Goal: Task Accomplishment & Management: Manage account settings

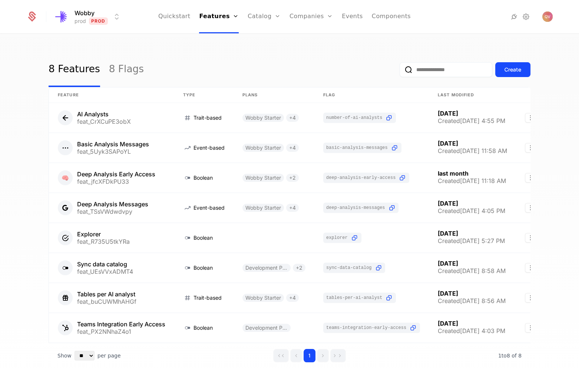
click at [292, 59] on div "8 Features 8 Flags Create" at bounding box center [290, 69] width 482 height 35
click at [272, 43] on link "Plans" at bounding box center [275, 40] width 38 height 9
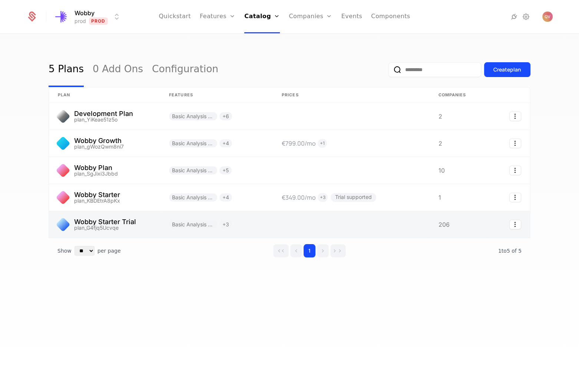
click at [122, 221] on link at bounding box center [104, 224] width 111 height 27
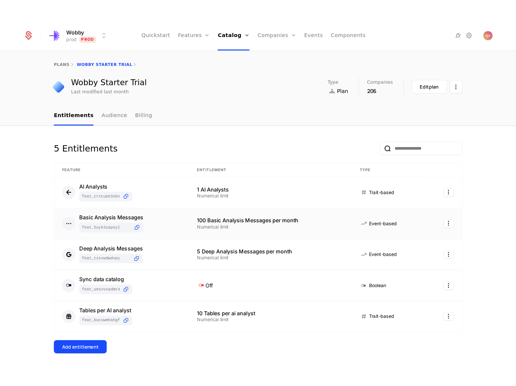
scroll to position [27, 0]
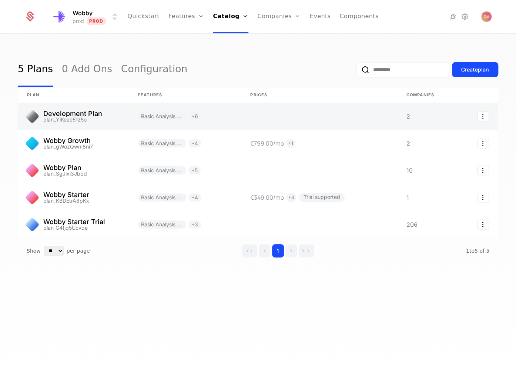
click at [70, 116] on link at bounding box center [73, 116] width 111 height 27
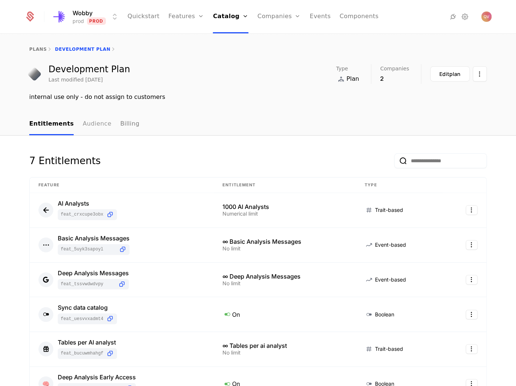
click at [83, 125] on link "Audience" at bounding box center [97, 124] width 29 height 22
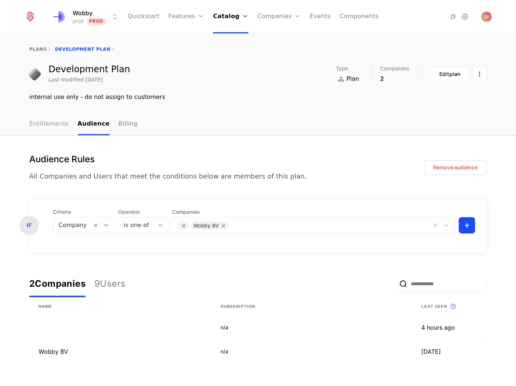
click at [48, 122] on link "Entitlements" at bounding box center [49, 124] width 40 height 22
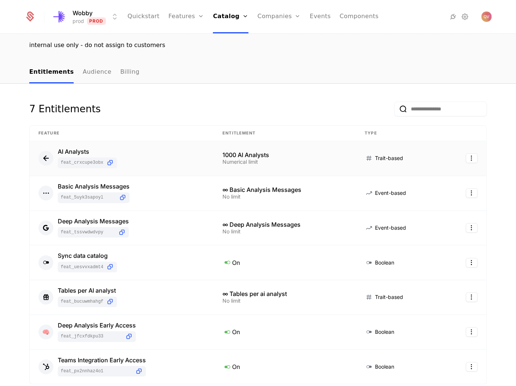
scroll to position [114, 0]
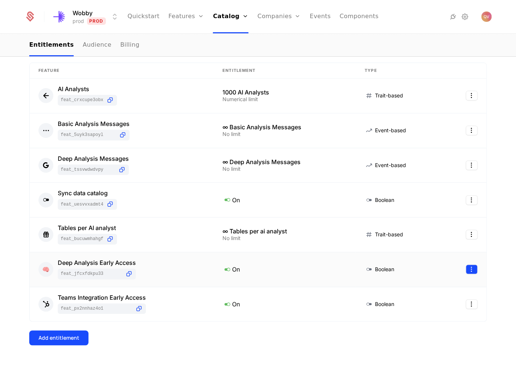
click at [467, 270] on html "Wobby prod Prod Quickstart Features Features Flags Catalog Plans Add Ons Config…" at bounding box center [258, 193] width 516 height 386
click at [419, 305] on div "Edit" at bounding box center [416, 304] width 13 height 10
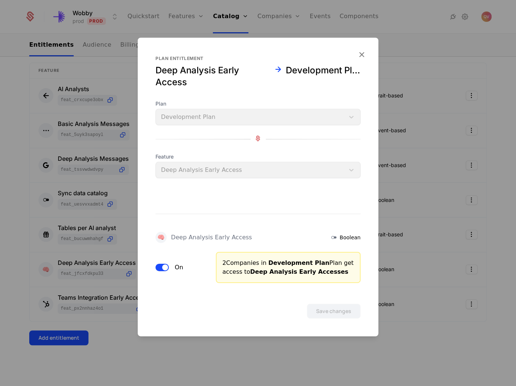
click at [161, 267] on button "On" at bounding box center [162, 267] width 13 height 7
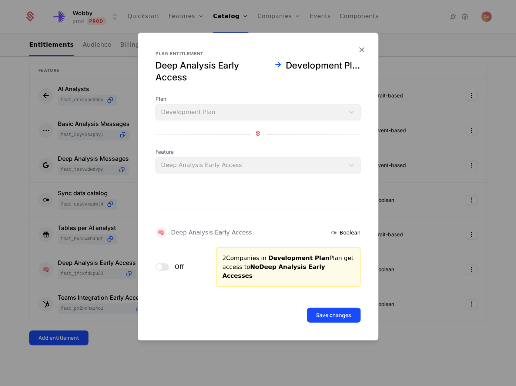
click at [340, 302] on div "Save changes" at bounding box center [258, 305] width 241 height 36
click at [341, 308] on button "Save changes" at bounding box center [334, 315] width 54 height 15
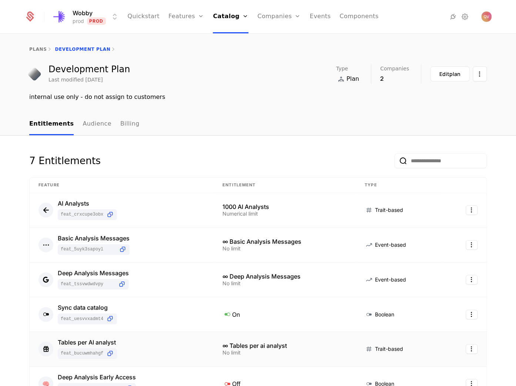
scroll to position [67, 0]
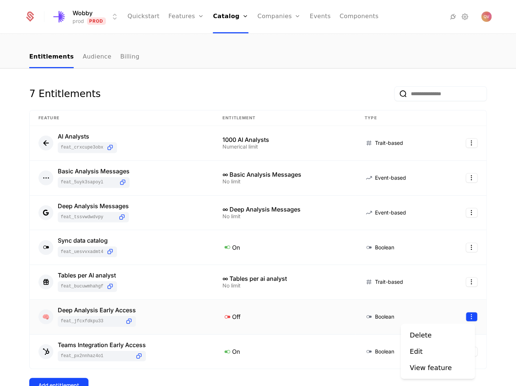
click at [473, 318] on html "Wobby prod Prod Quickstart Features Features Flags Catalog Plans Add Ons Config…" at bounding box center [258, 193] width 516 height 386
click at [421, 353] on div "Edit" at bounding box center [416, 351] width 13 height 10
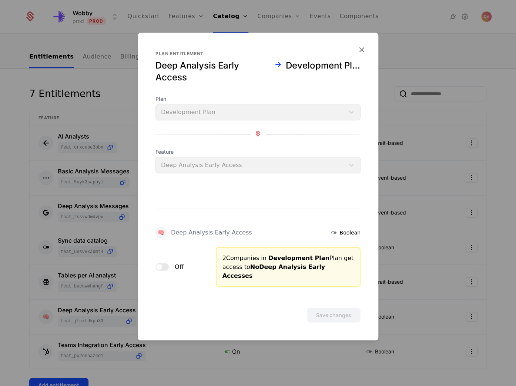
click at [167, 272] on div "Off" at bounding box center [181, 267] width 51 height 40
click at [164, 269] on button "Off" at bounding box center [162, 266] width 13 height 7
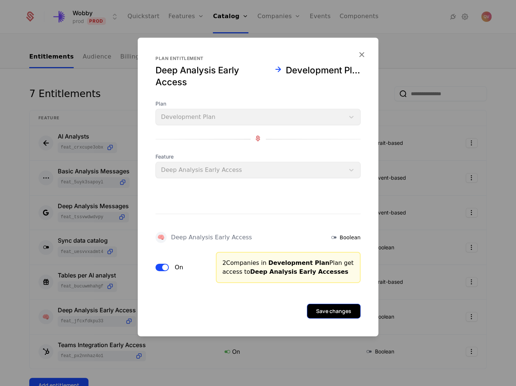
click at [354, 313] on button "Save changes" at bounding box center [334, 311] width 54 height 15
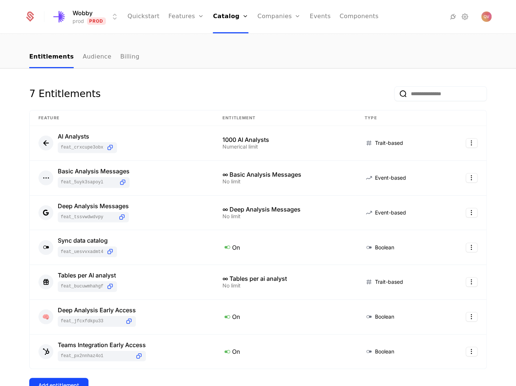
click at [94, 13] on html "Wobby prod Prod Quickstart Features Features Flags Catalog Plans Add Ons Config…" at bounding box center [258, 193] width 516 height 386
click at [89, 49] on div "staging Staging" at bounding box center [116, 53] width 125 height 15
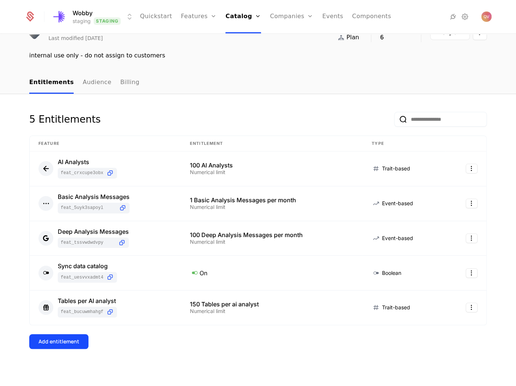
scroll to position [45, 0]
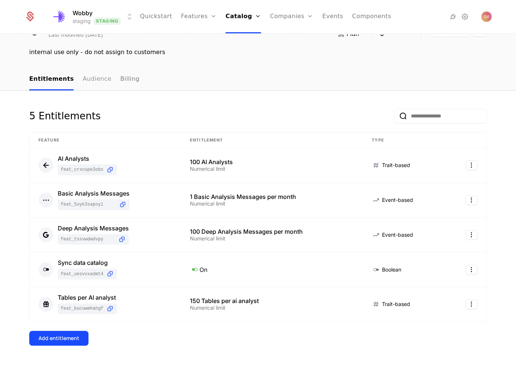
click at [86, 81] on link "Audience" at bounding box center [97, 80] width 29 height 22
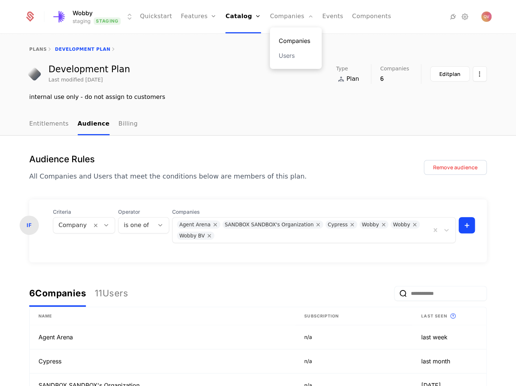
click at [279, 38] on link "Companies" at bounding box center [296, 40] width 34 height 9
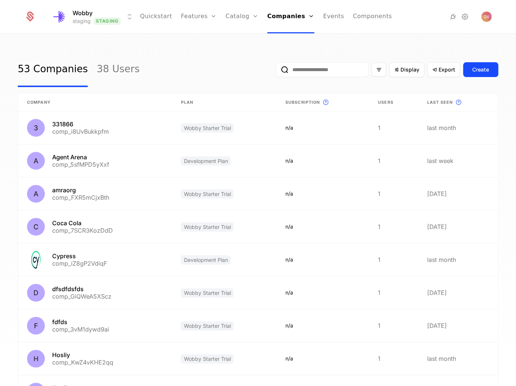
click at [297, 74] on input "email" at bounding box center [322, 69] width 93 height 15
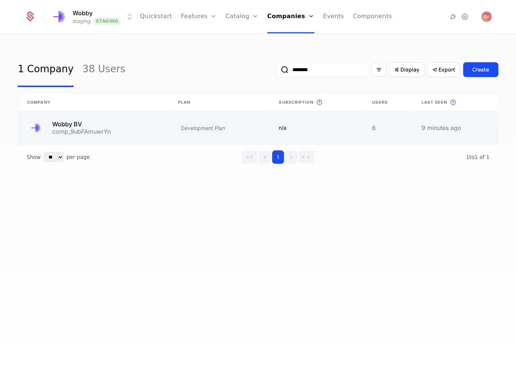
type input "********"
click at [110, 129] on link at bounding box center [93, 127] width 151 height 33
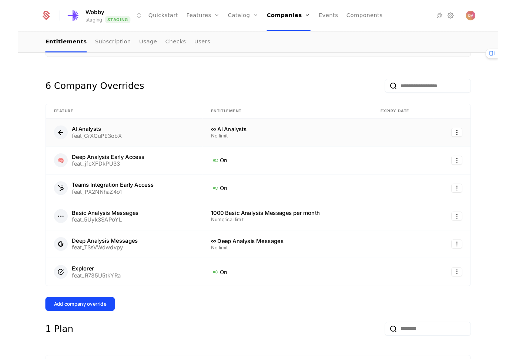
scroll to position [134, 0]
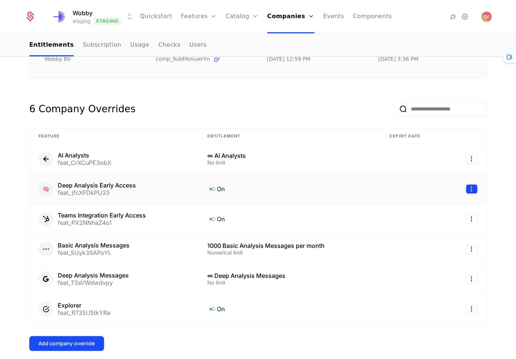
click at [465, 188] on html "Wobby staging Staging Quickstart Features Features Flags Catalog Plans Add Ons …" at bounding box center [258, 179] width 516 height 359
click at [420, 224] on div "Edit" at bounding box center [416, 223] width 13 height 10
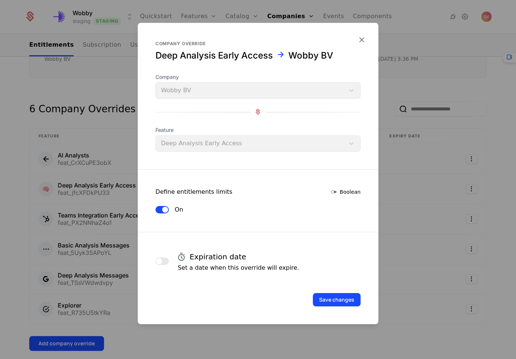
click at [163, 209] on span "button" at bounding box center [165, 209] width 6 height 6
click at [343, 300] on button "Save changes" at bounding box center [337, 299] width 48 height 13
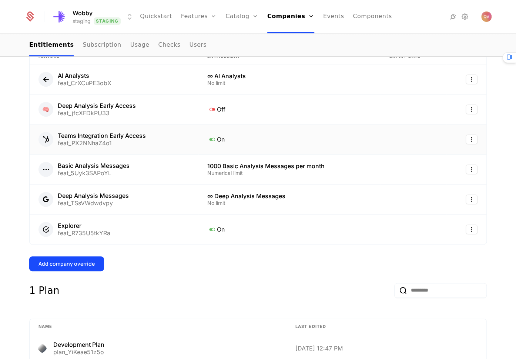
scroll to position [202, 0]
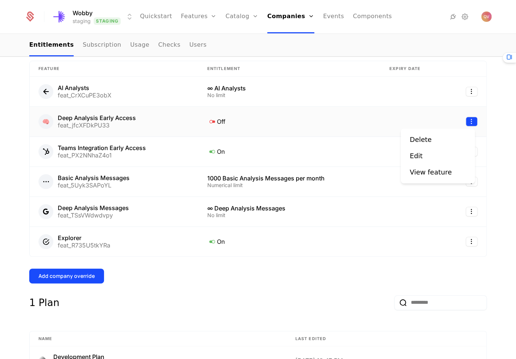
click at [472, 120] on html "Wobby staging Staging Quickstart Features Features Flags Catalog Plans Add Ons …" at bounding box center [258, 179] width 516 height 359
click at [416, 153] on div "Edit" at bounding box center [416, 156] width 13 height 10
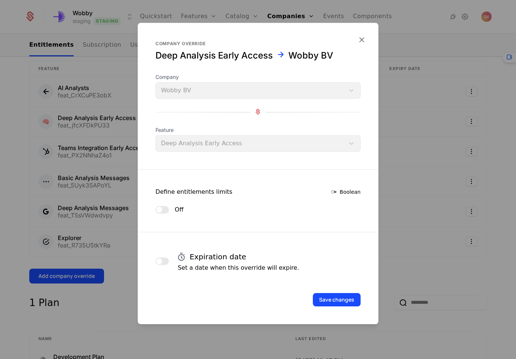
click at [159, 206] on span "button" at bounding box center [159, 209] width 6 height 6
click at [326, 304] on button "Save changes" at bounding box center [337, 299] width 48 height 13
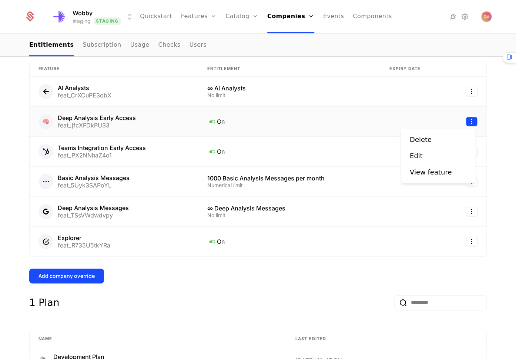
click at [473, 120] on html "Wobby staging Staging Quickstart Features Features Flags Catalog Plans Add Ons …" at bounding box center [258, 179] width 516 height 359
click at [430, 157] on div "Edit" at bounding box center [438, 156] width 56 height 10
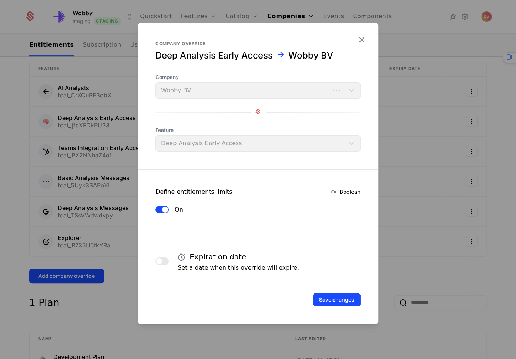
click at [148, 208] on div "On" at bounding box center [258, 209] width 241 height 9
click at [157, 207] on button "On" at bounding box center [162, 209] width 13 height 7
click at [329, 296] on button "Save changes" at bounding box center [337, 299] width 48 height 13
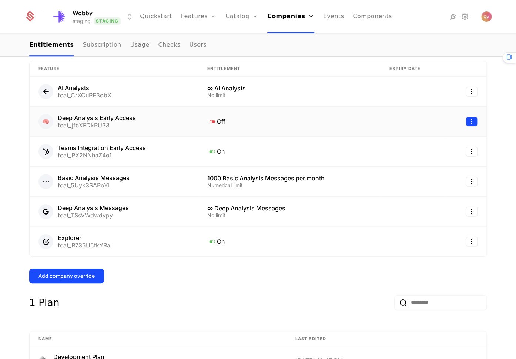
click at [470, 119] on html "Wobby staging Staging Quickstart Features Features Flags Catalog Plans Add Ons …" at bounding box center [258, 179] width 516 height 359
click at [434, 153] on div "Edit" at bounding box center [438, 156] width 56 height 10
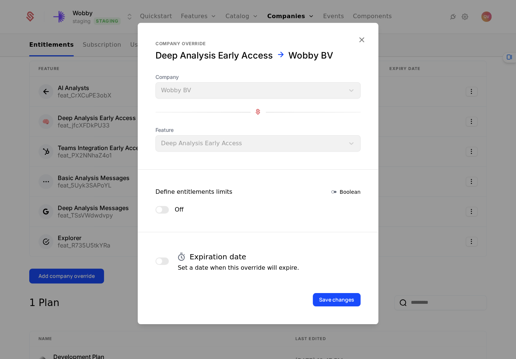
click at [156, 211] on button "Off" at bounding box center [162, 209] width 13 height 7
click at [322, 289] on div "Save changes" at bounding box center [258, 289] width 241 height 34
click at [326, 295] on button "Save changes" at bounding box center [337, 299] width 48 height 13
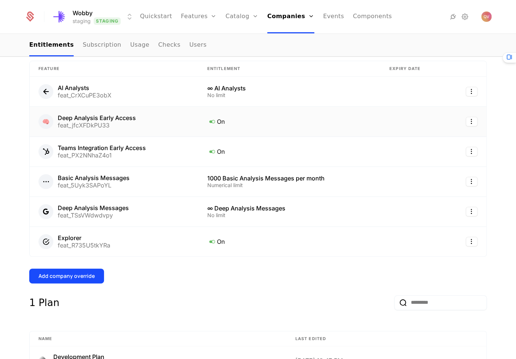
click at [93, 120] on div "Deep Analysis Early Access feat_jfcXFDkPU33" at bounding box center [97, 121] width 78 height 13
click at [111, 127] on div "🧠 Deep Analysis Early Access feat_jfcXFDkPU33" at bounding box center [114, 121] width 151 height 15
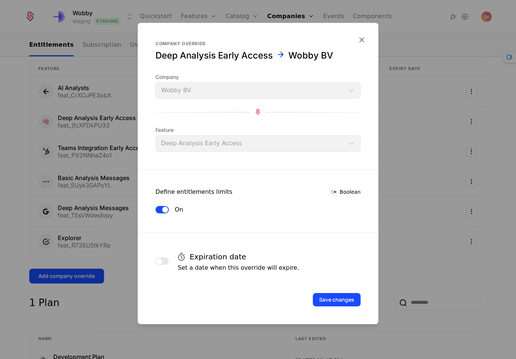
click at [162, 205] on div "On" at bounding box center [170, 209] width 28 height 9
click at [364, 299] on div "Save changes" at bounding box center [258, 289] width 241 height 34
click at [354, 295] on button "Save changes" at bounding box center [337, 299] width 48 height 13
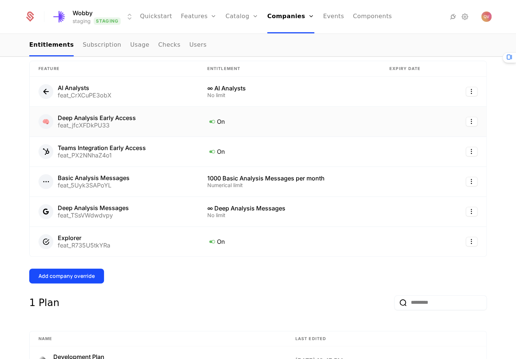
click at [144, 119] on div "🧠 Deep Analysis Early Access feat_jfcXFDkPU33" at bounding box center [114, 121] width 151 height 15
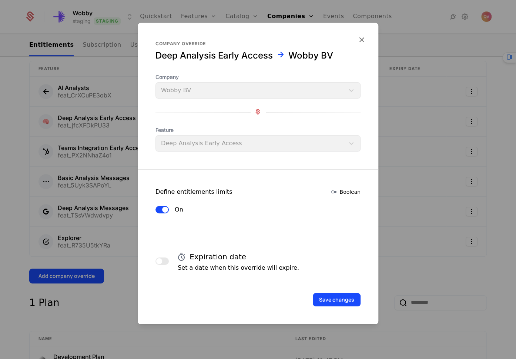
click at [152, 212] on div "On" at bounding box center [258, 209] width 241 height 9
click at [161, 208] on button "On" at bounding box center [162, 209] width 13 height 7
click at [376, 304] on div "Save changes" at bounding box center [258, 289] width 241 height 34
click at [347, 302] on button "Save changes" at bounding box center [337, 299] width 48 height 13
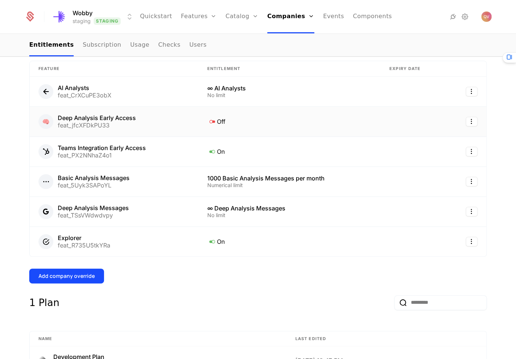
click at [155, 121] on div "🧠 Deep Analysis Early Access feat_jfcXFDkPU33" at bounding box center [114, 121] width 151 height 15
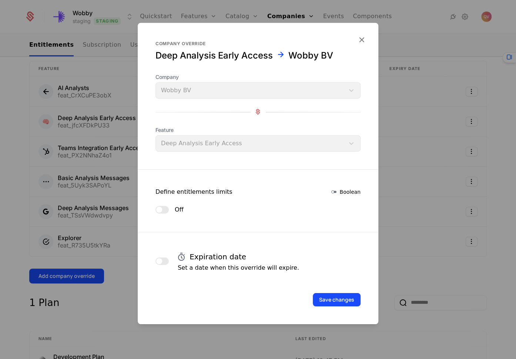
click at [158, 207] on span "button" at bounding box center [159, 209] width 6 height 6
click at [324, 287] on div "Save changes" at bounding box center [258, 289] width 241 height 34
click at [330, 298] on button "Save changes" at bounding box center [337, 299] width 48 height 13
